Goal: Connect with others: Connect with others

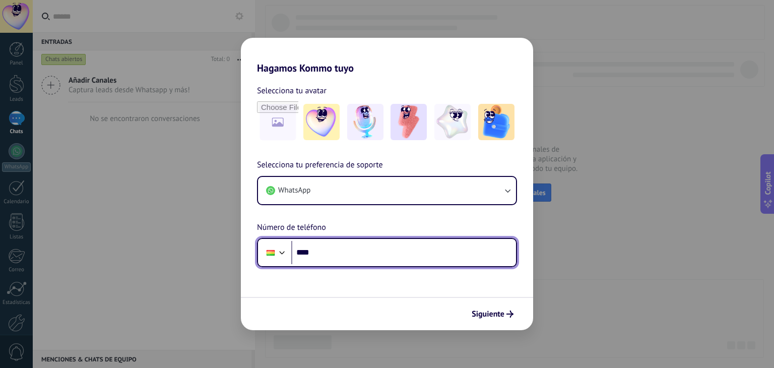
click at [363, 255] on input "****" at bounding box center [403, 252] width 225 height 23
click at [366, 260] on input "****" at bounding box center [403, 252] width 225 height 23
type input "**********"
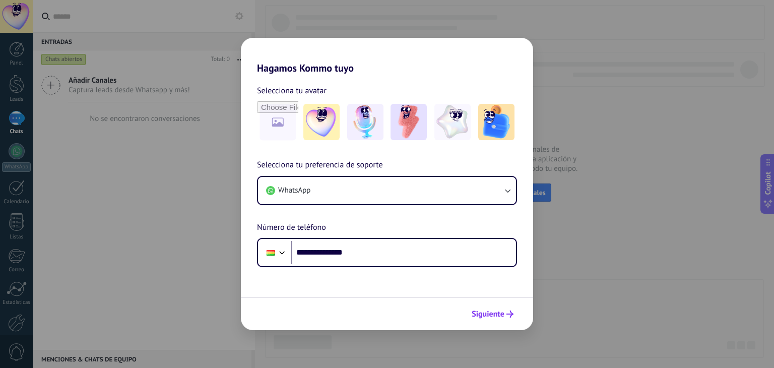
click at [502, 305] on button "Siguiente" at bounding box center [492, 313] width 51 height 17
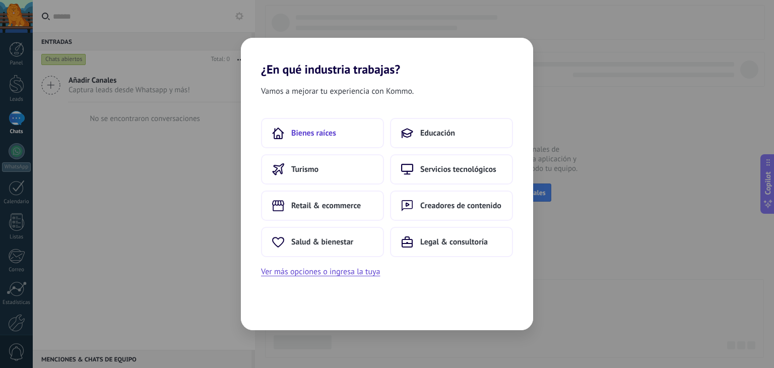
click at [331, 133] on span "Bienes raíces" at bounding box center [313, 133] width 45 height 10
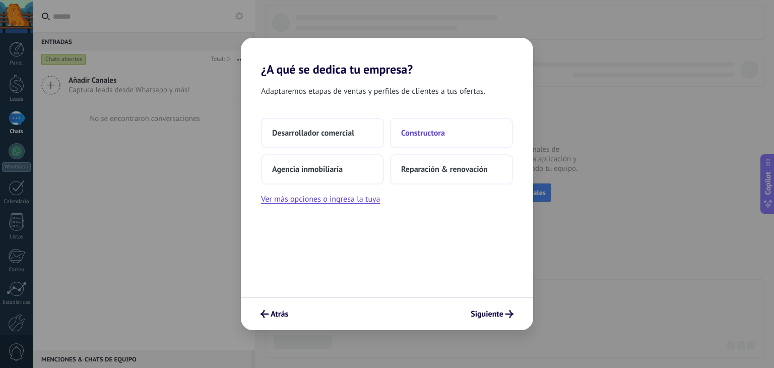
click at [423, 136] on span "Constructora" at bounding box center [423, 133] width 44 height 10
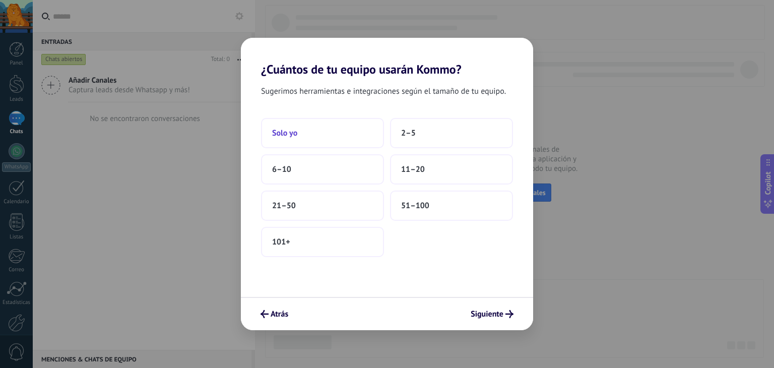
click at [322, 136] on button "Solo yo" at bounding box center [322, 133] width 123 height 30
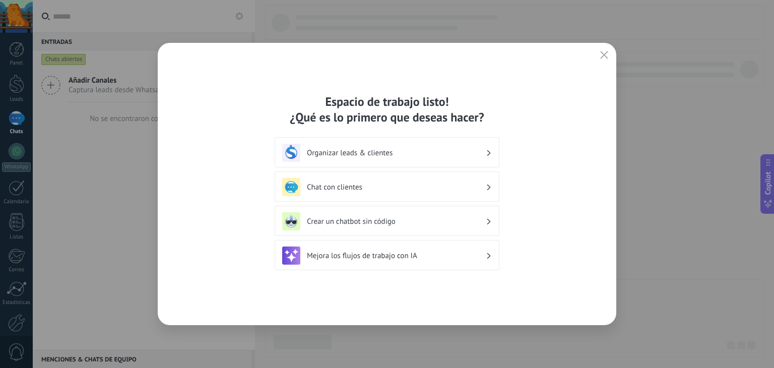
click at [414, 190] on h3 "Chat con clientes" at bounding box center [396, 187] width 179 height 10
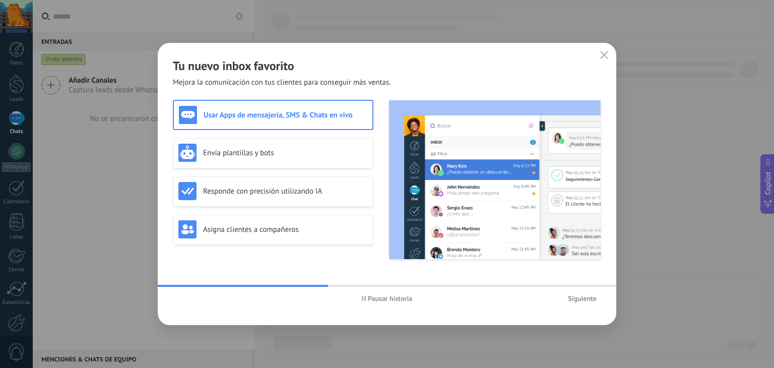
click at [370, 298] on span "Pausar historia" at bounding box center [390, 298] width 45 height 7
click at [327, 157] on div "Envía plantillas y bots" at bounding box center [272, 153] width 189 height 18
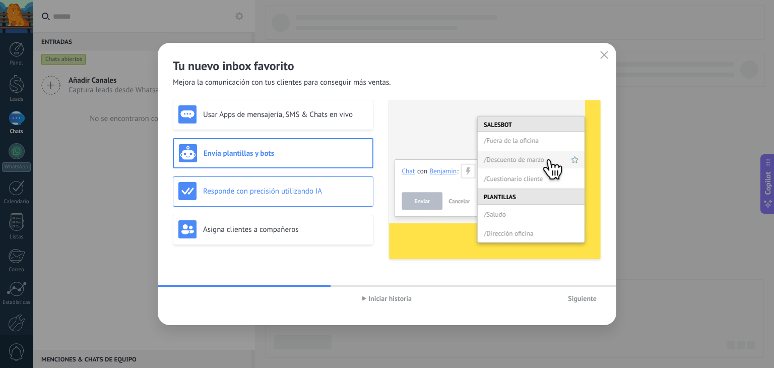
click at [312, 202] on div "Responde con precisión utilizando IA" at bounding box center [273, 191] width 201 height 30
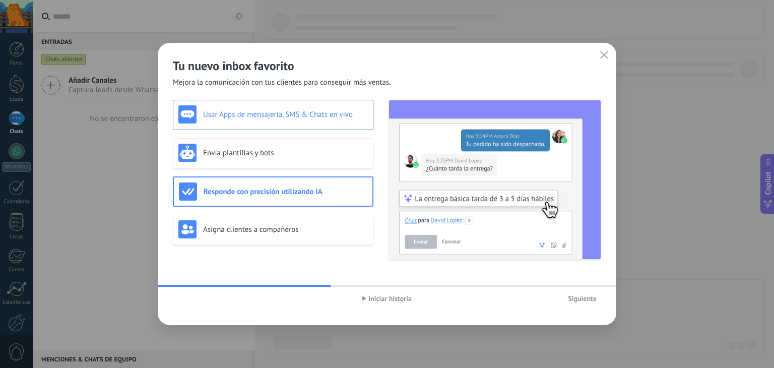
click at [308, 120] on div "Usar Apps de mensajería, SMS & Chats en vivo" at bounding box center [272, 114] width 189 height 18
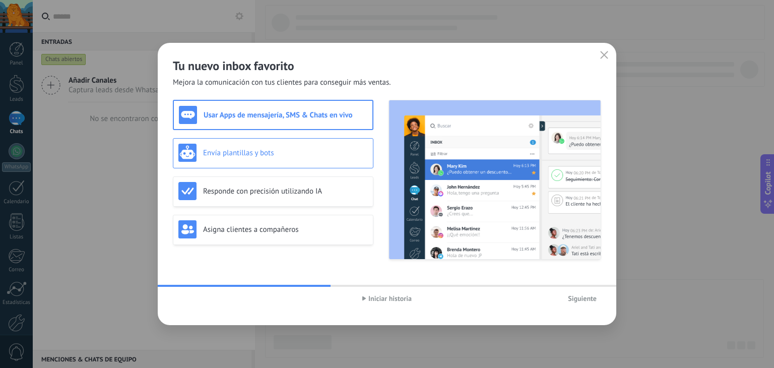
click at [293, 150] on h3 "Envía plantillas y bots" at bounding box center [285, 153] width 165 height 10
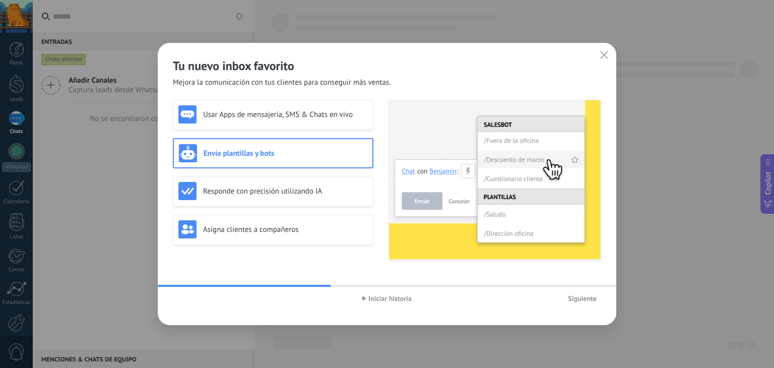
click at [591, 298] on span "Siguiente" at bounding box center [582, 298] width 29 height 7
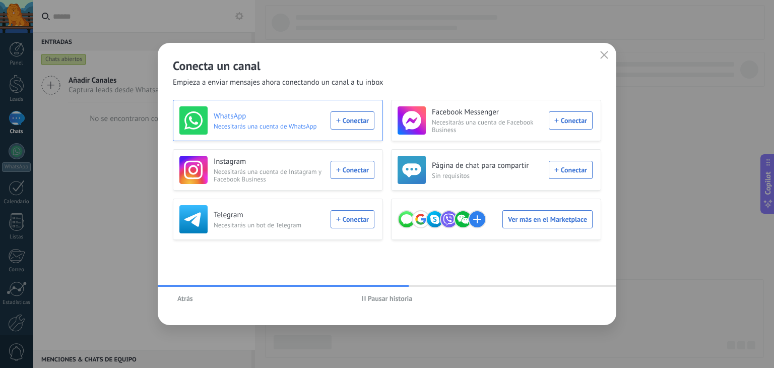
click at [359, 123] on div "WhatsApp Necesitarás una cuenta de WhatsApp Conectar" at bounding box center [276, 120] width 195 height 28
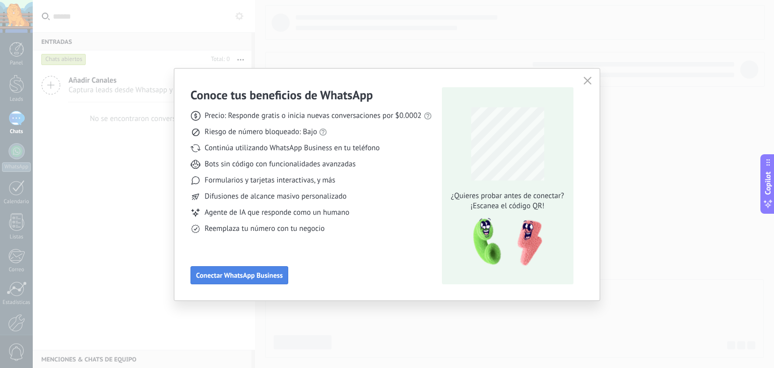
click at [268, 273] on span "Conectar WhatsApp Business" at bounding box center [239, 275] width 87 height 7
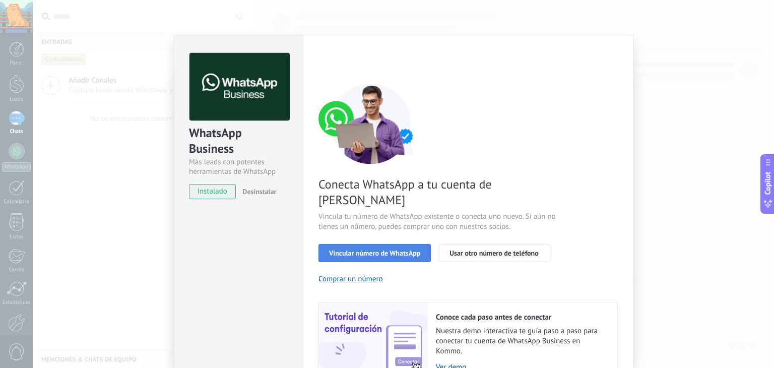
click at [413, 249] on span "Vincular número de WhatsApp" at bounding box center [374, 252] width 91 height 7
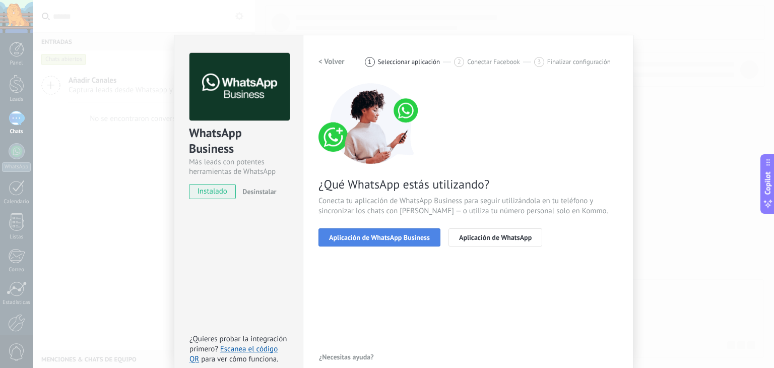
click at [415, 234] on span "Aplicación de WhatsApp Business" at bounding box center [379, 237] width 101 height 7
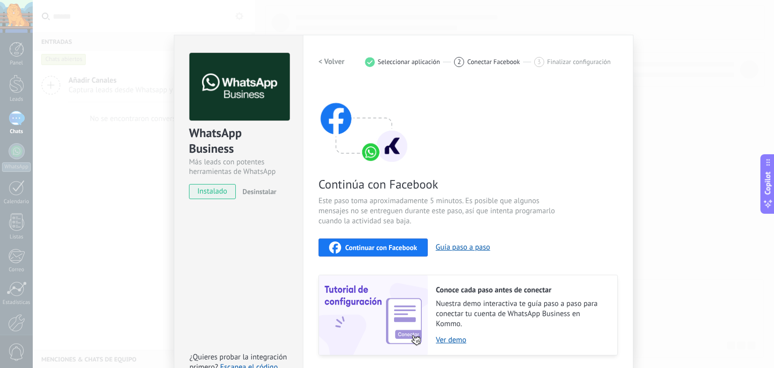
click at [384, 246] on span "Continuar con Facebook" at bounding box center [381, 247] width 72 height 7
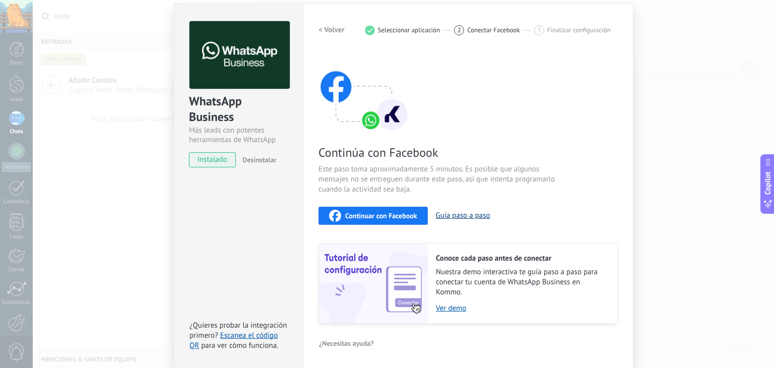
click at [458, 219] on button "Guía paso a paso" at bounding box center [463, 216] width 54 height 10
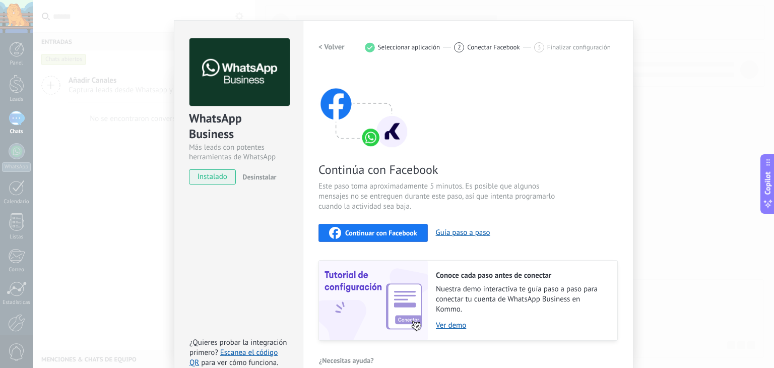
scroll to position [0, 0]
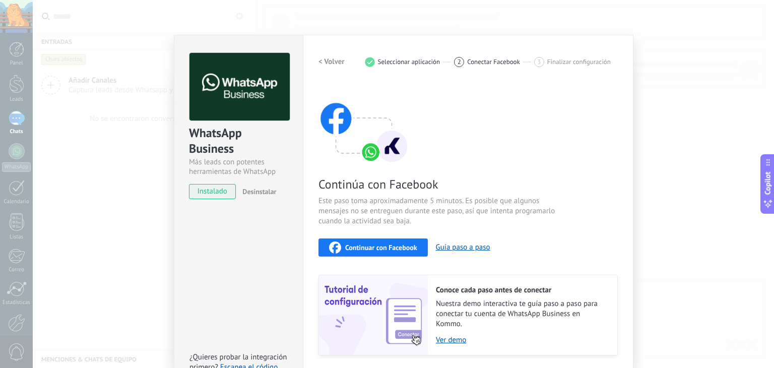
click at [329, 58] on h2 "< Volver" at bounding box center [331, 62] width 26 height 10
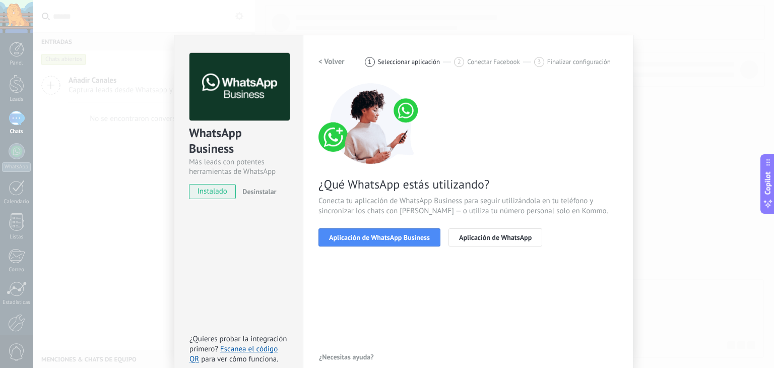
click at [375, 246] on div "< Volver 1 Seleccionar aplicación 2 Conectar Facebook 3 Finalizar configuración…" at bounding box center [467, 156] width 299 height 206
click at [378, 238] on span "Aplicación de WhatsApp Business" at bounding box center [379, 237] width 101 height 7
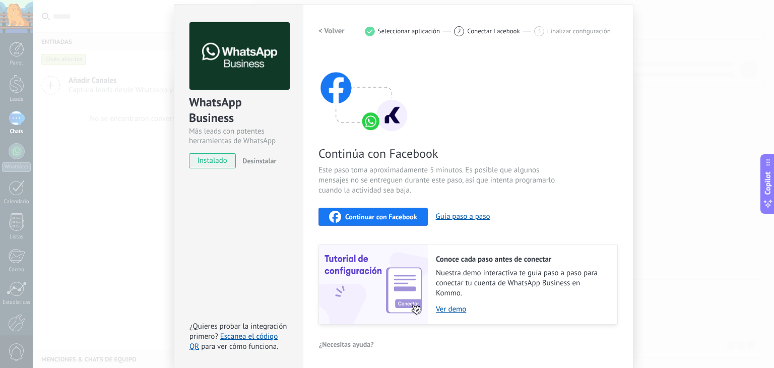
scroll to position [32, 0]
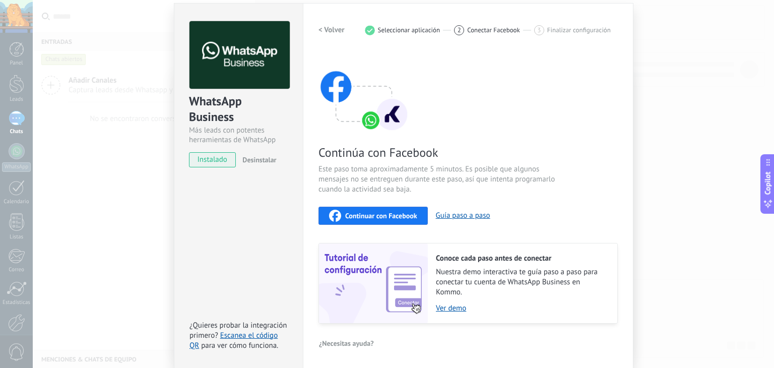
click at [405, 220] on button "Continuar con Facebook" at bounding box center [372, 216] width 109 height 18
